Goal: Use online tool/utility: Utilize a website feature to perform a specific function

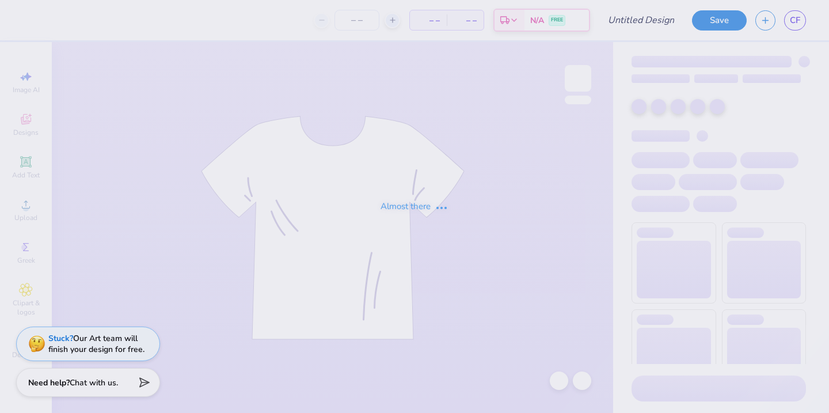
type input "GOING TO THE CHAPEL"
type input "12"
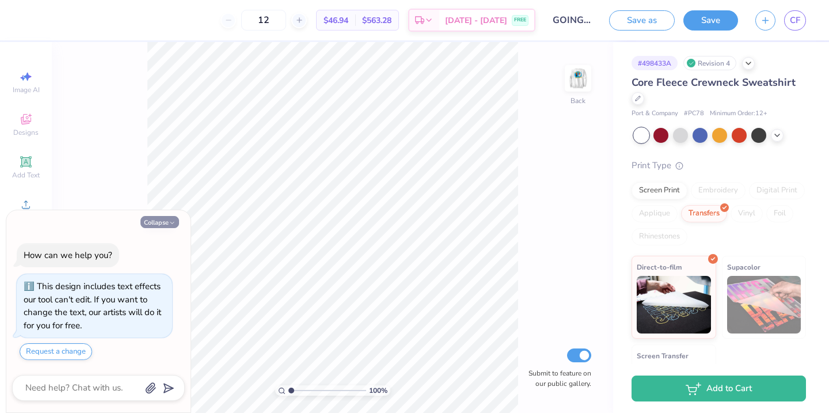
click at [166, 221] on button "Collapse" at bounding box center [159, 222] width 39 height 12
type textarea "x"
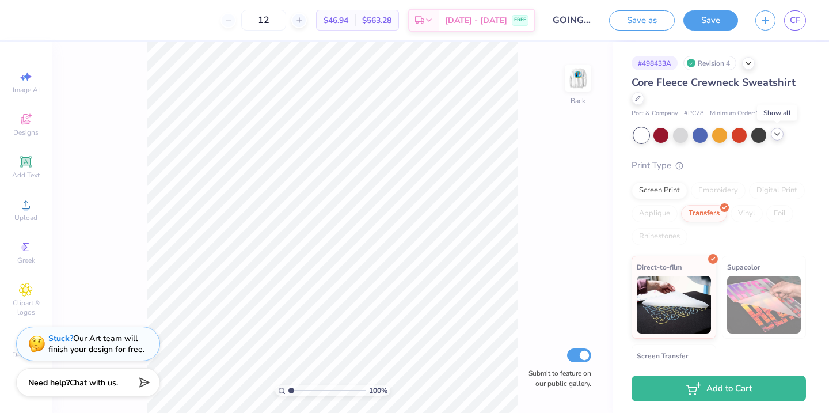
click at [778, 138] on icon at bounding box center [776, 134] width 9 height 9
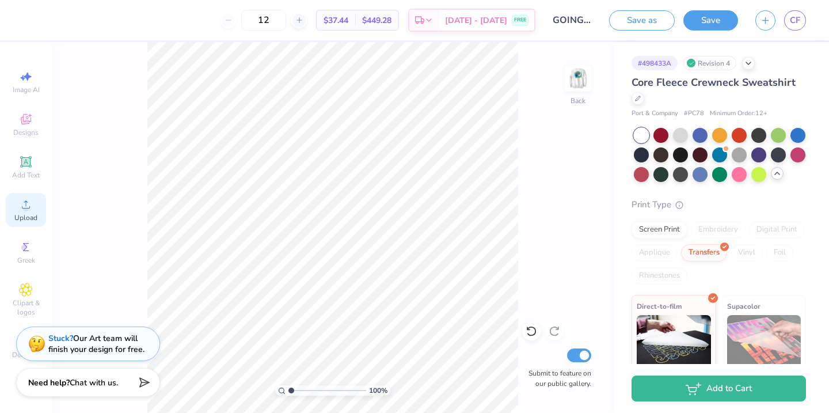
click at [30, 207] on icon at bounding box center [26, 204] width 14 height 14
click at [572, 73] on img at bounding box center [578, 78] width 46 height 46
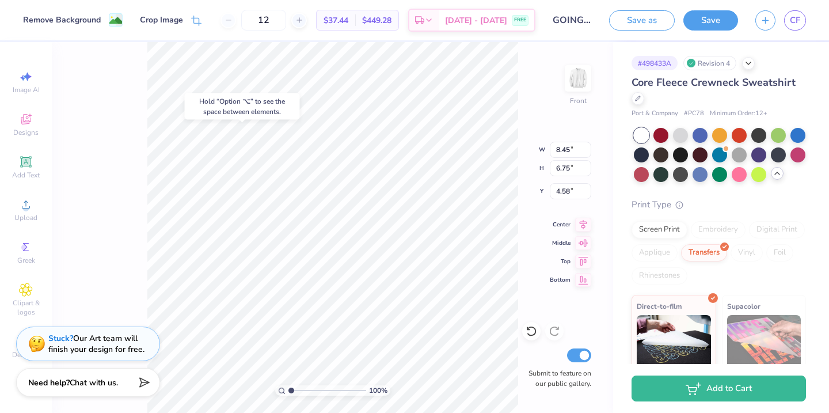
type input "12.50"
type input "9.92"
type input "3.00"
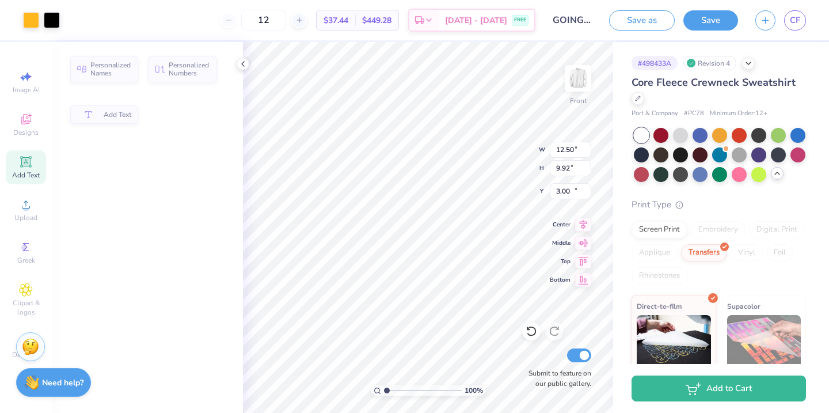
type input "10.01"
type input "2.75"
type input "10.59"
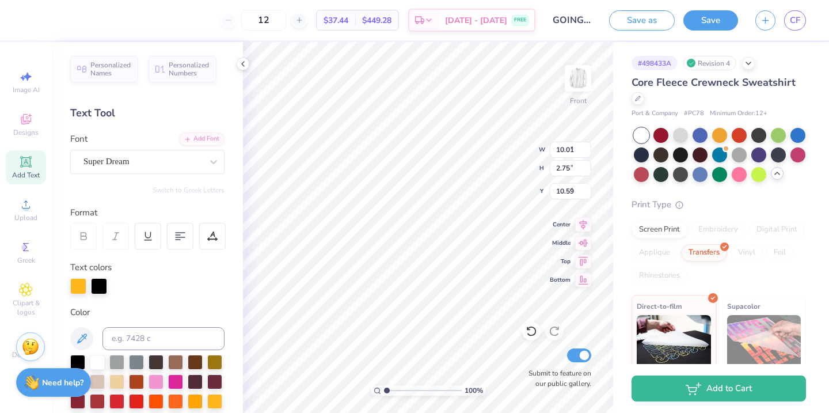
type input "7.43"
type input "3.21"
type input "8.45"
type input "6.75"
type input "4.58"
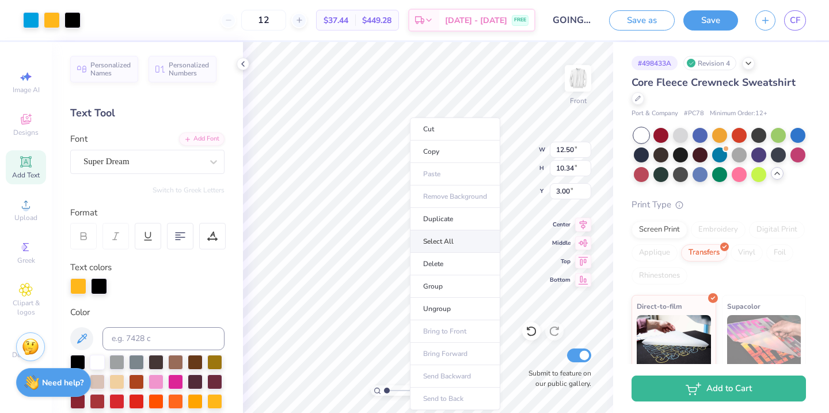
click at [456, 241] on li "Select All" at bounding box center [455, 241] width 90 height 22
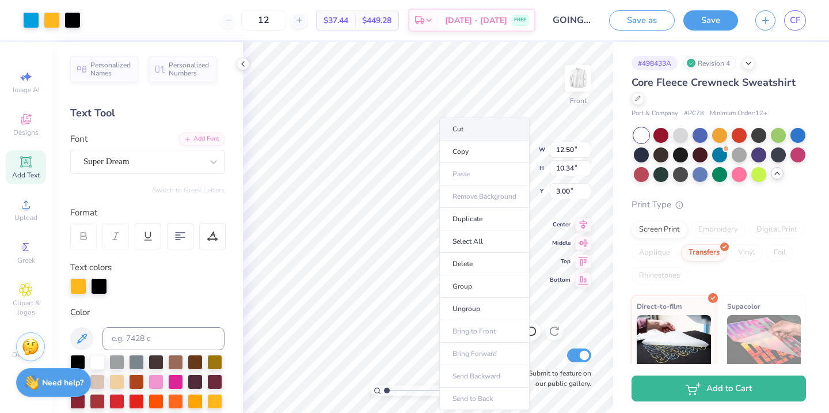
click at [475, 132] on li "Cut" at bounding box center [484, 128] width 90 height 23
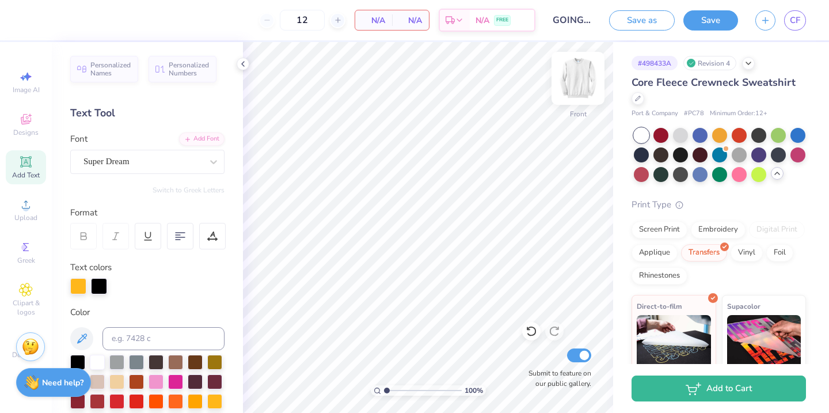
click at [574, 89] on img at bounding box center [578, 78] width 46 height 46
click at [418, 164] on li "Paste" at bounding box center [463, 174] width 90 height 22
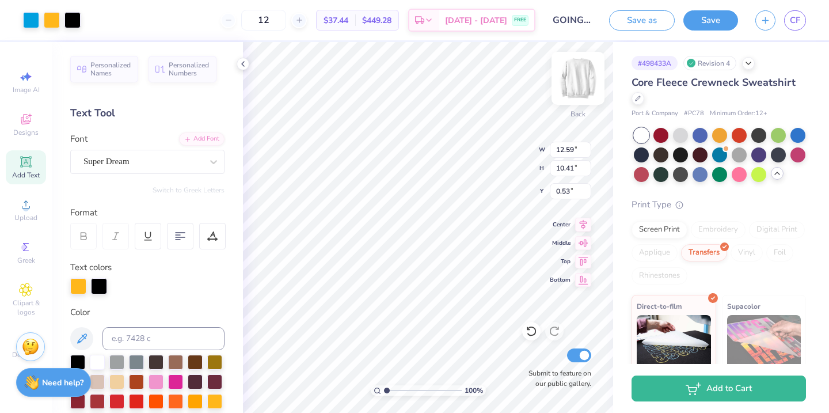
type input "1.85"
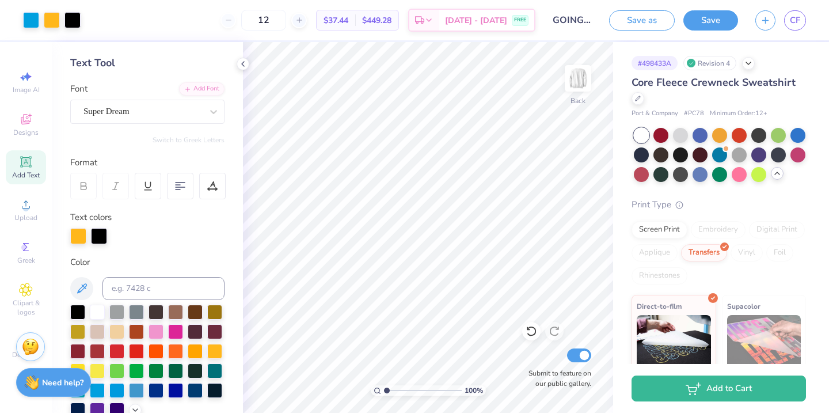
scroll to position [68, 0]
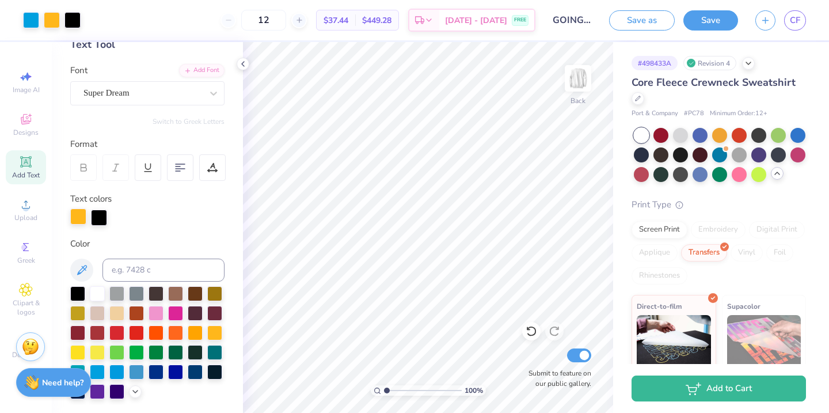
click at [75, 220] on div at bounding box center [78, 216] width 16 height 16
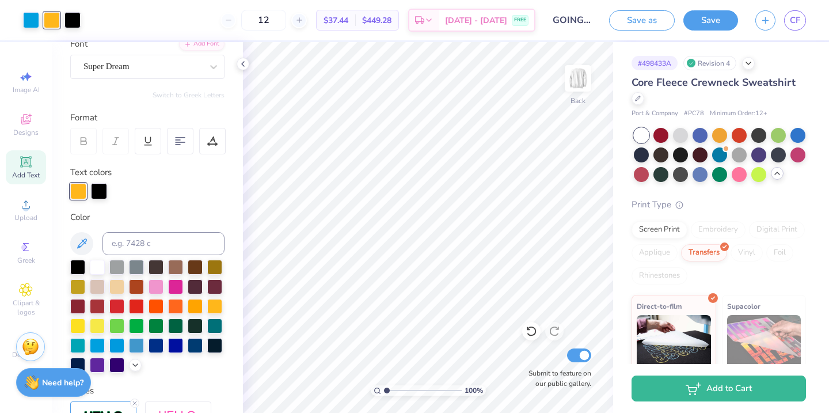
scroll to position [109, 0]
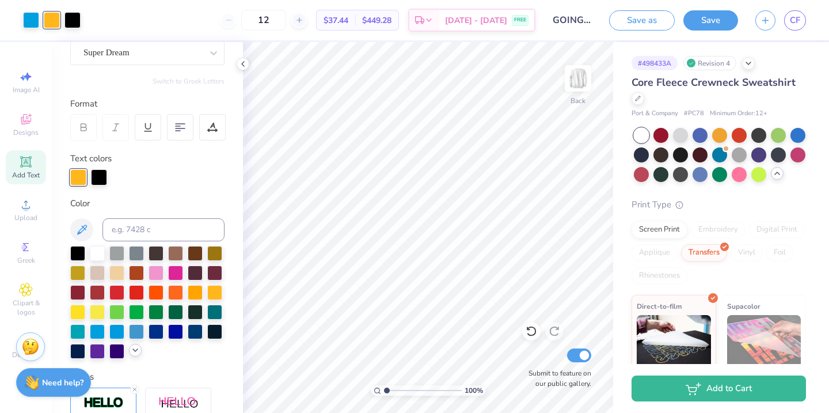
click at [135, 352] on icon at bounding box center [135, 349] width 9 height 9
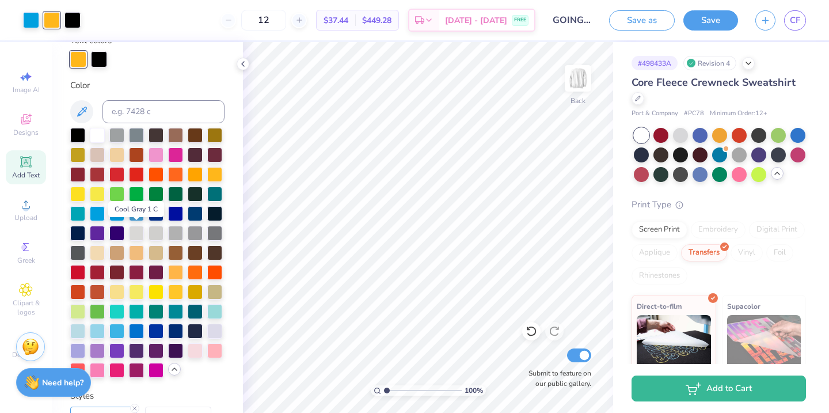
scroll to position [227, 0]
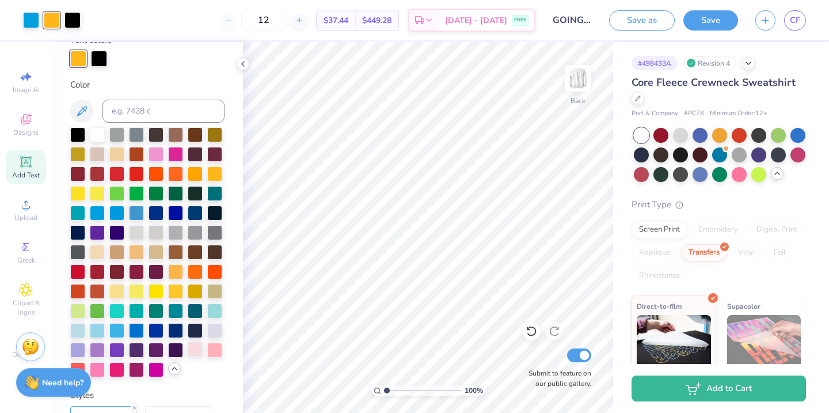
click at [200, 353] on div at bounding box center [195, 348] width 15 height 15
click at [215, 351] on div at bounding box center [214, 348] width 15 height 15
type input "2.06"
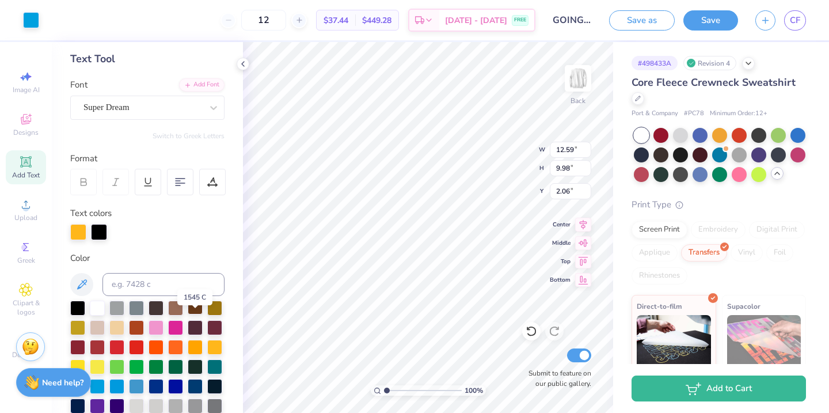
scroll to position [22, 0]
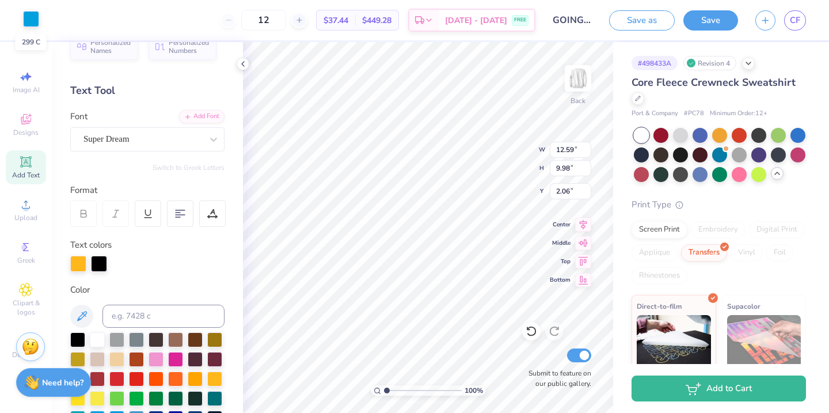
click at [28, 24] on div at bounding box center [31, 19] width 16 height 16
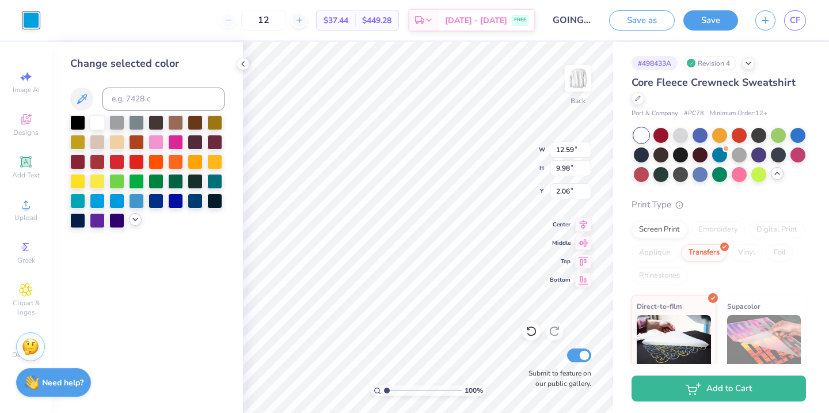
click at [131, 217] on icon at bounding box center [135, 219] width 9 height 9
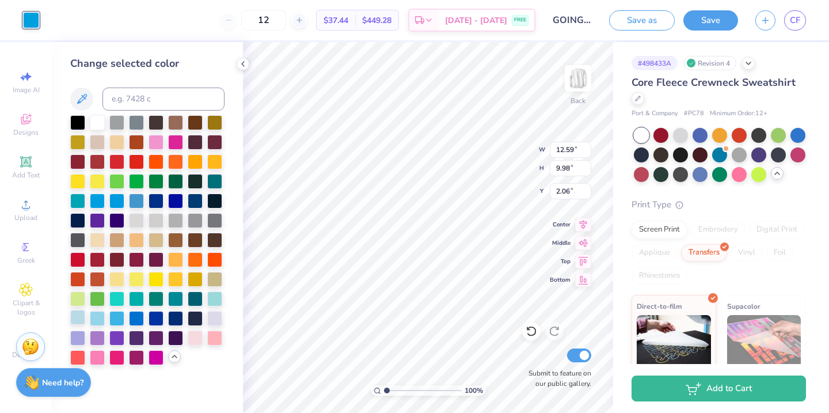
click at [82, 314] on div at bounding box center [77, 317] width 15 height 15
click at [94, 316] on div at bounding box center [97, 317] width 15 height 15
